Goal: Check status: Check status

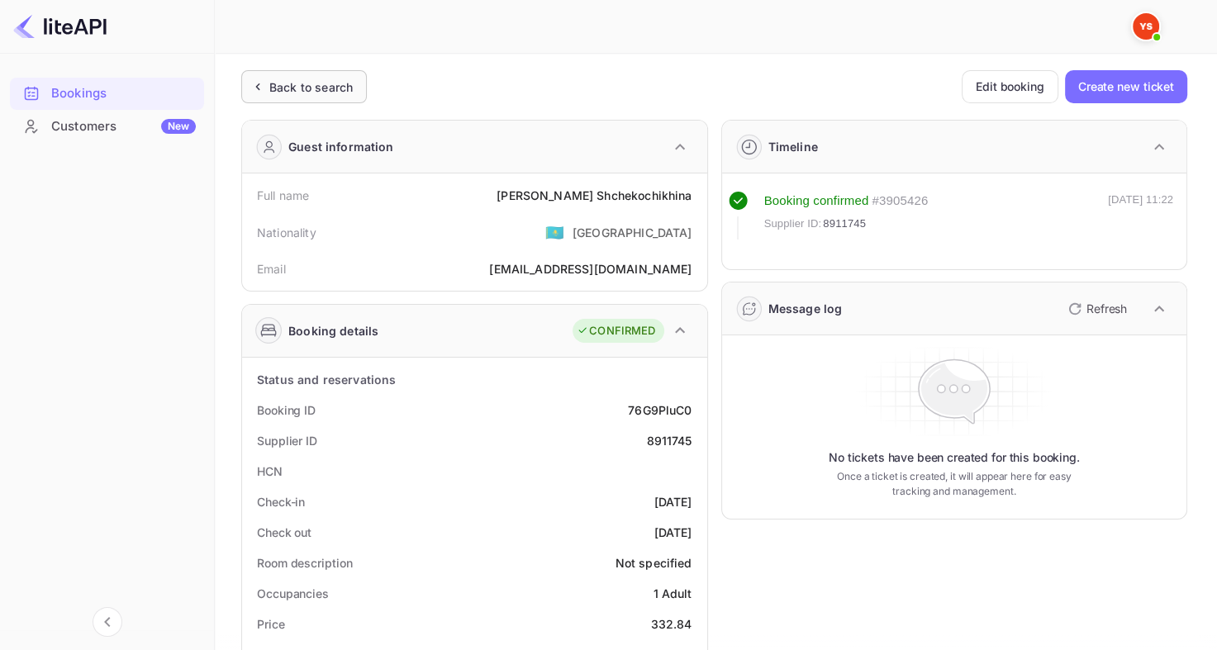
click at [327, 78] on div "Back to search" at bounding box center [310, 86] width 83 height 17
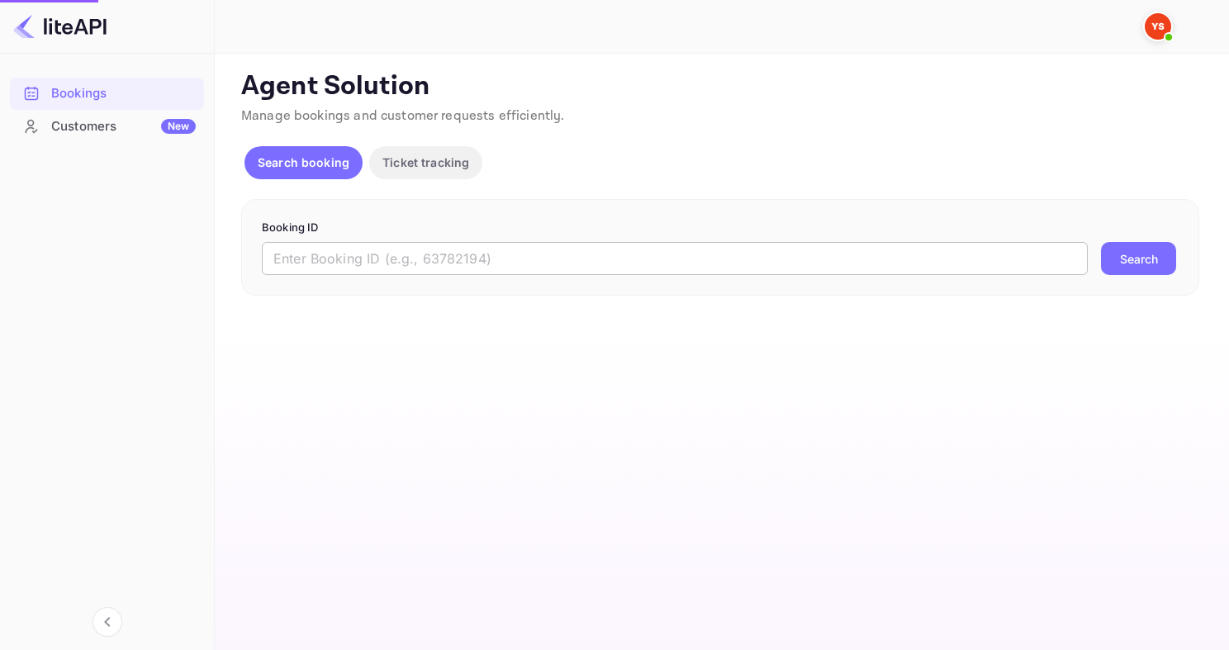
click at [426, 245] on input "text" at bounding box center [675, 258] width 826 height 33
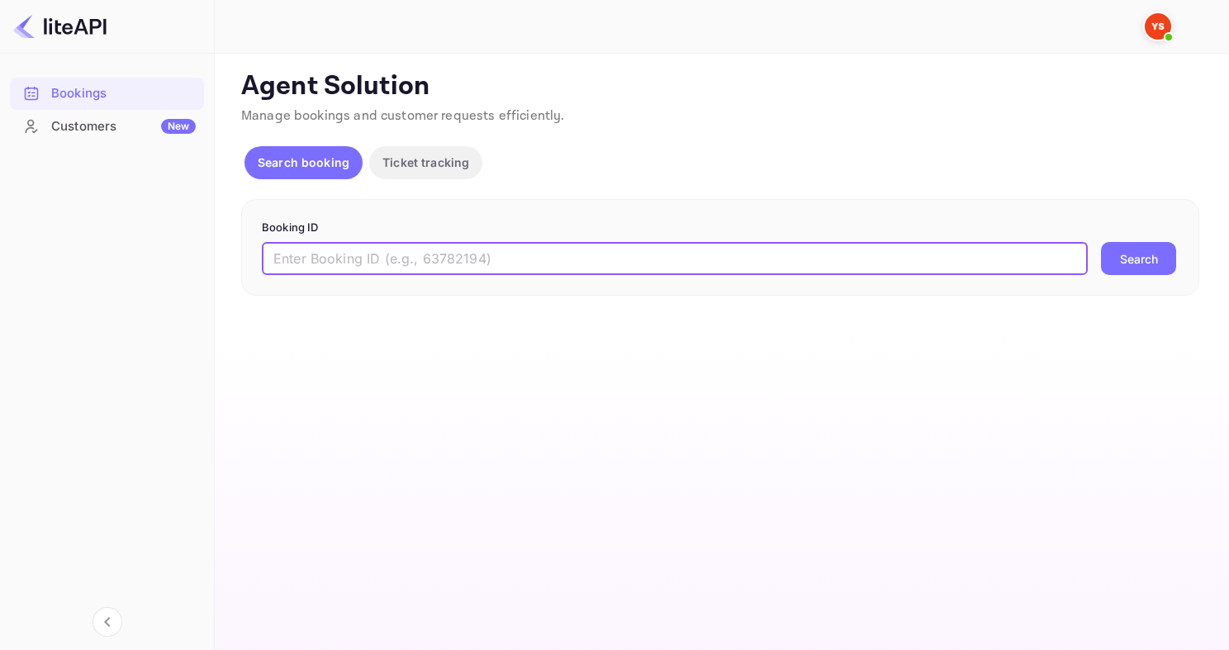
paste input "9231292"
type input "9231292"
click at [1101, 242] on button "Search" at bounding box center [1138, 258] width 75 height 33
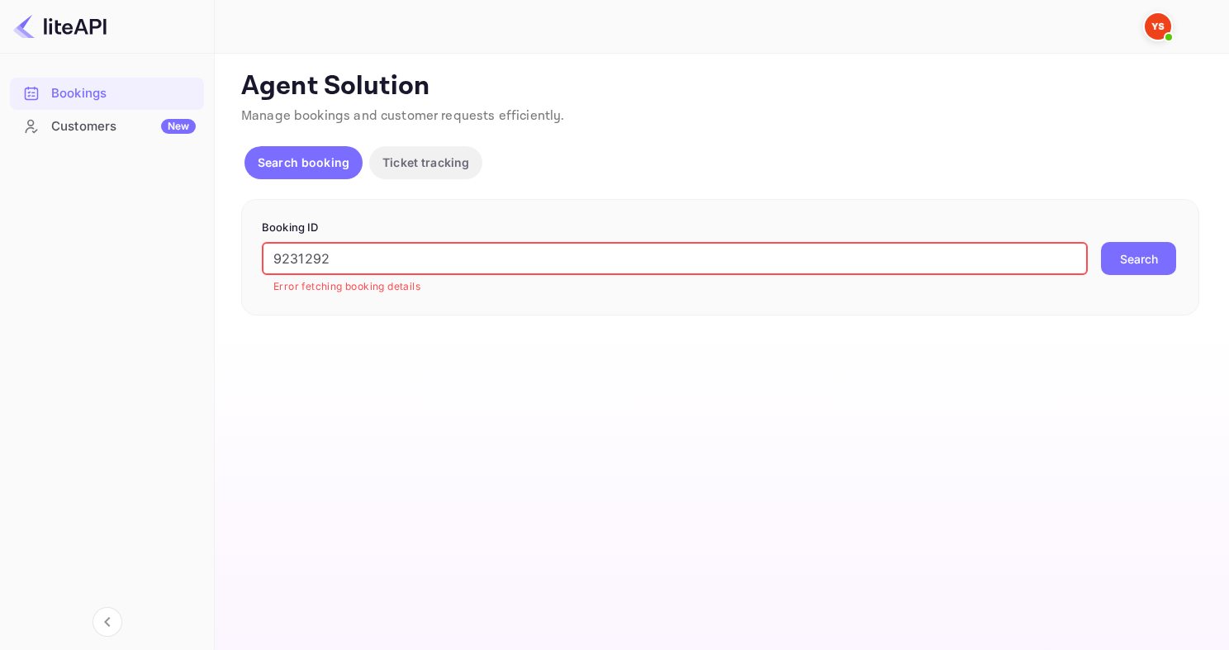
click at [482, 257] on input "9231292" at bounding box center [675, 258] width 826 height 33
click at [1120, 264] on button "Search" at bounding box center [1138, 258] width 75 height 33
drag, startPoint x: 388, startPoint y: 263, endPoint x: 216, endPoint y: 254, distance: 172.0
click at [216, 254] on div "Unsaved Changes Ticket Affiliate URL https://www.nuitee.com/ Business partner n…" at bounding box center [712, 185] width 995 height 262
click at [539, 159] on div "Search booking Ticket tracking" at bounding box center [720, 166] width 958 height 40
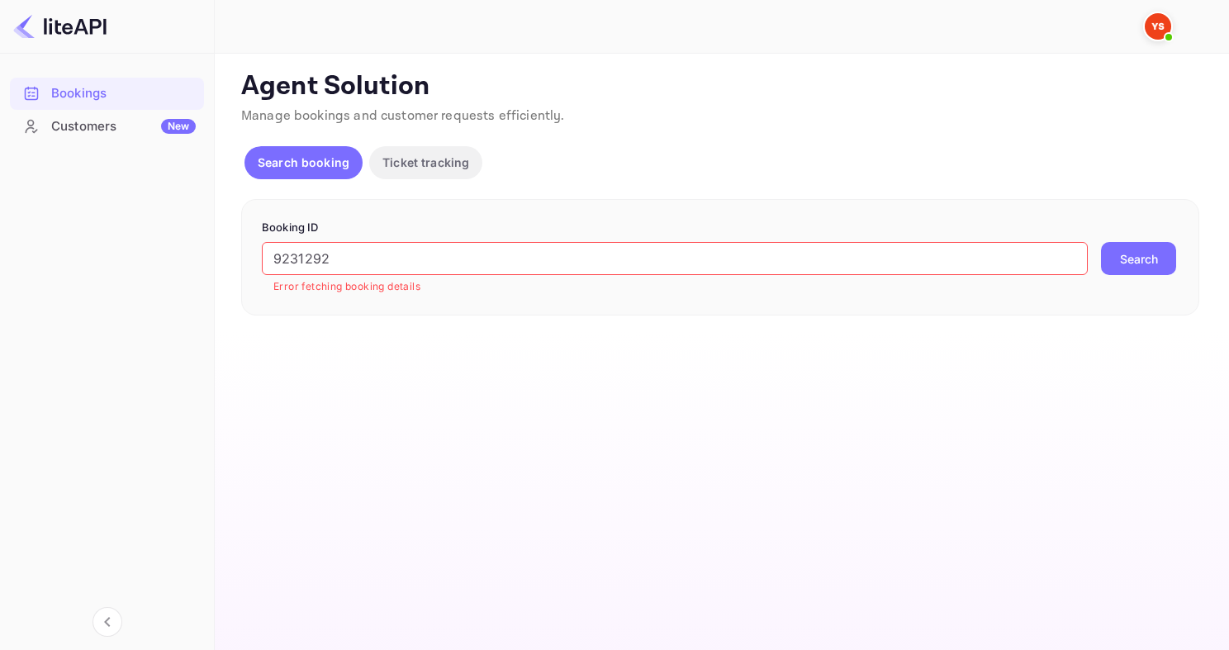
click at [1129, 261] on button "Search" at bounding box center [1138, 258] width 75 height 33
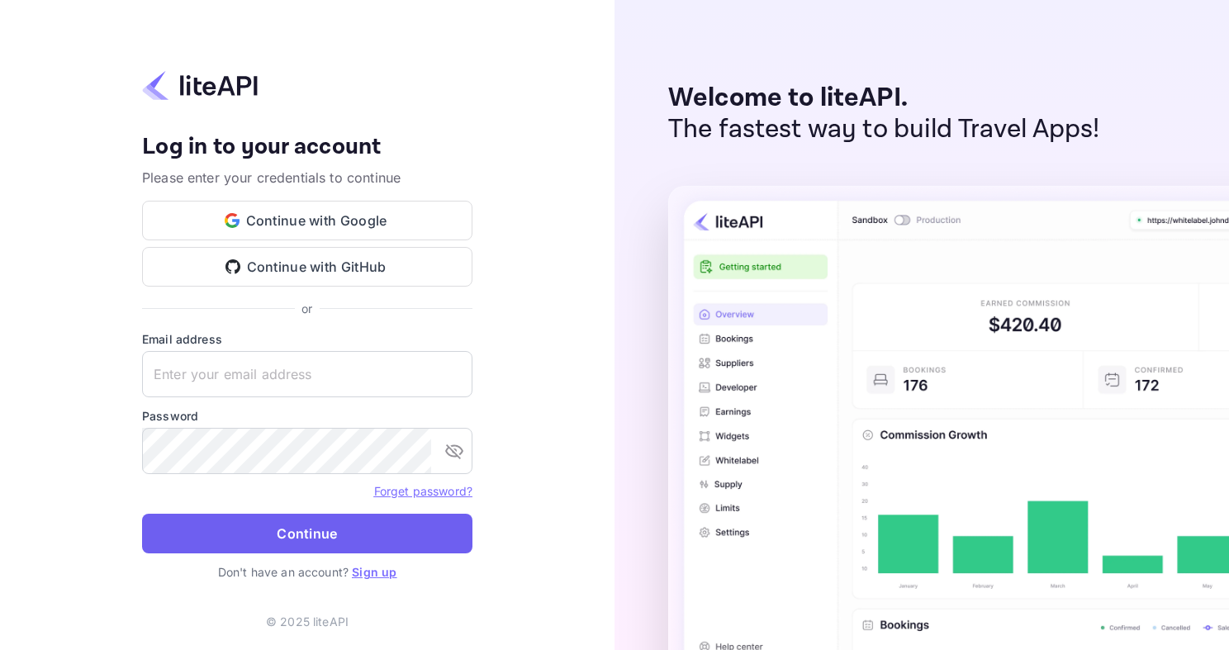
type input "[EMAIL_ADDRESS][DOMAIN_NAME]"
click at [321, 532] on button "Continue" at bounding box center [307, 534] width 330 height 40
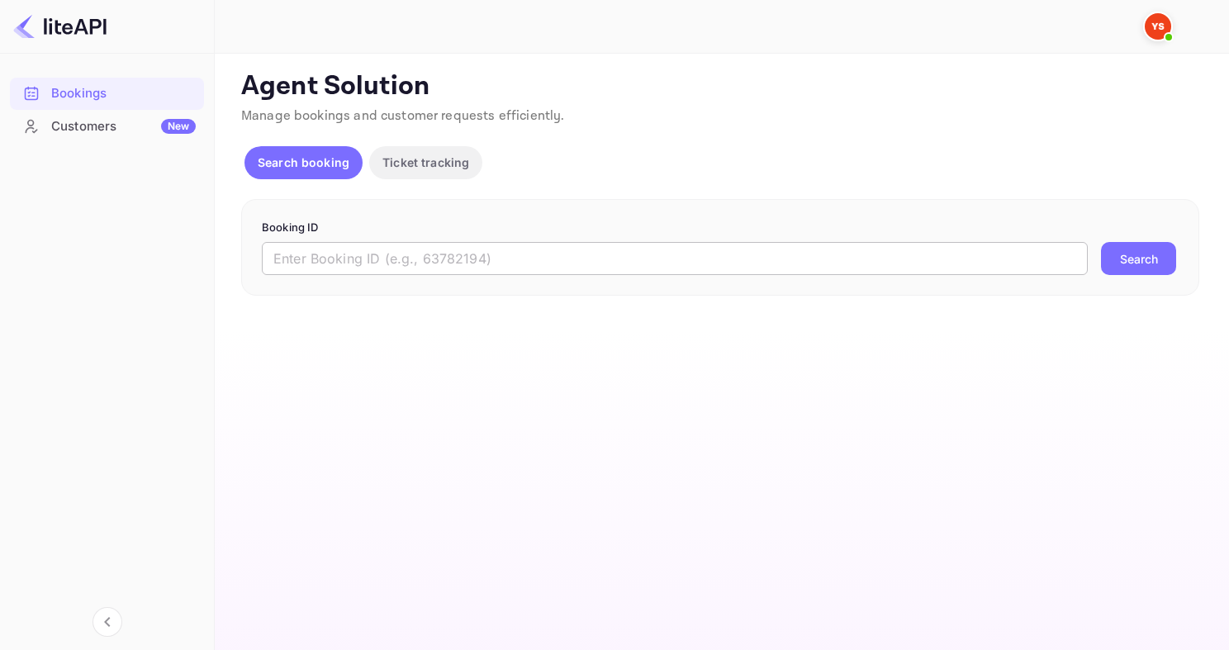
click at [426, 259] on input "text" at bounding box center [675, 258] width 826 height 33
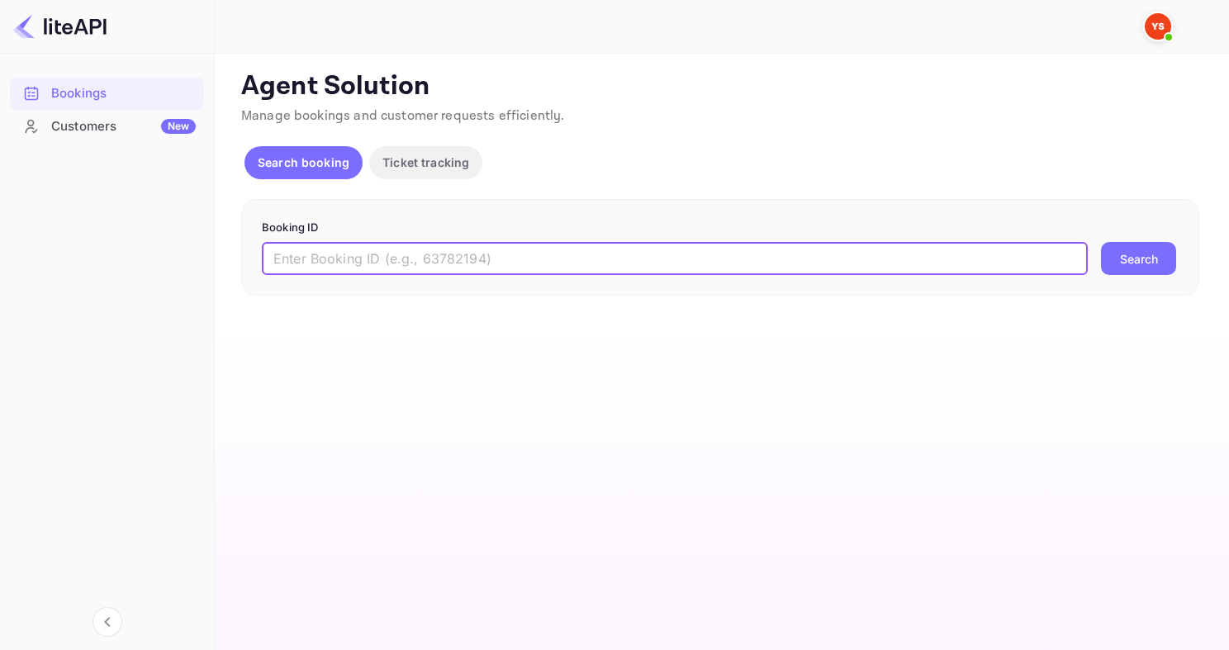
paste input "9231292"
type input "9231292"
click at [1101, 242] on button "Search" at bounding box center [1138, 258] width 75 height 33
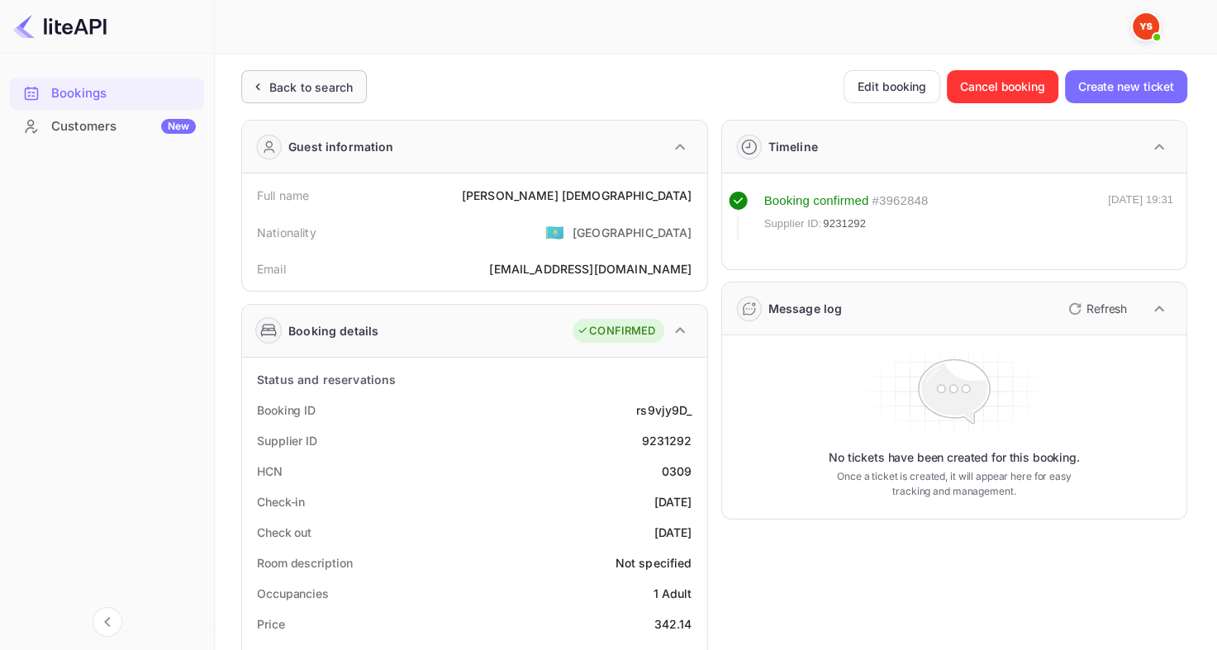
click at [261, 88] on icon at bounding box center [257, 86] width 17 height 17
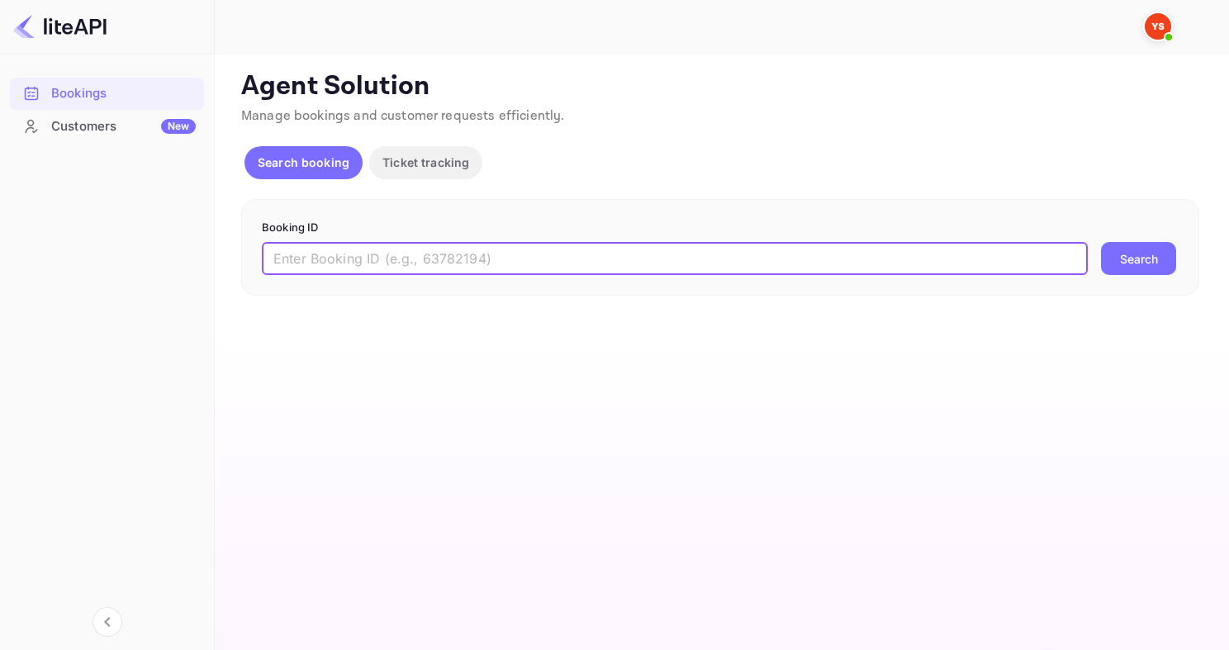
click at [367, 259] on input "text" at bounding box center [675, 258] width 826 height 33
paste input "9152932"
type input "9152932"
click at [1101, 242] on button "Search" at bounding box center [1138, 258] width 75 height 33
